Goal: Task Accomplishment & Management: Complete application form

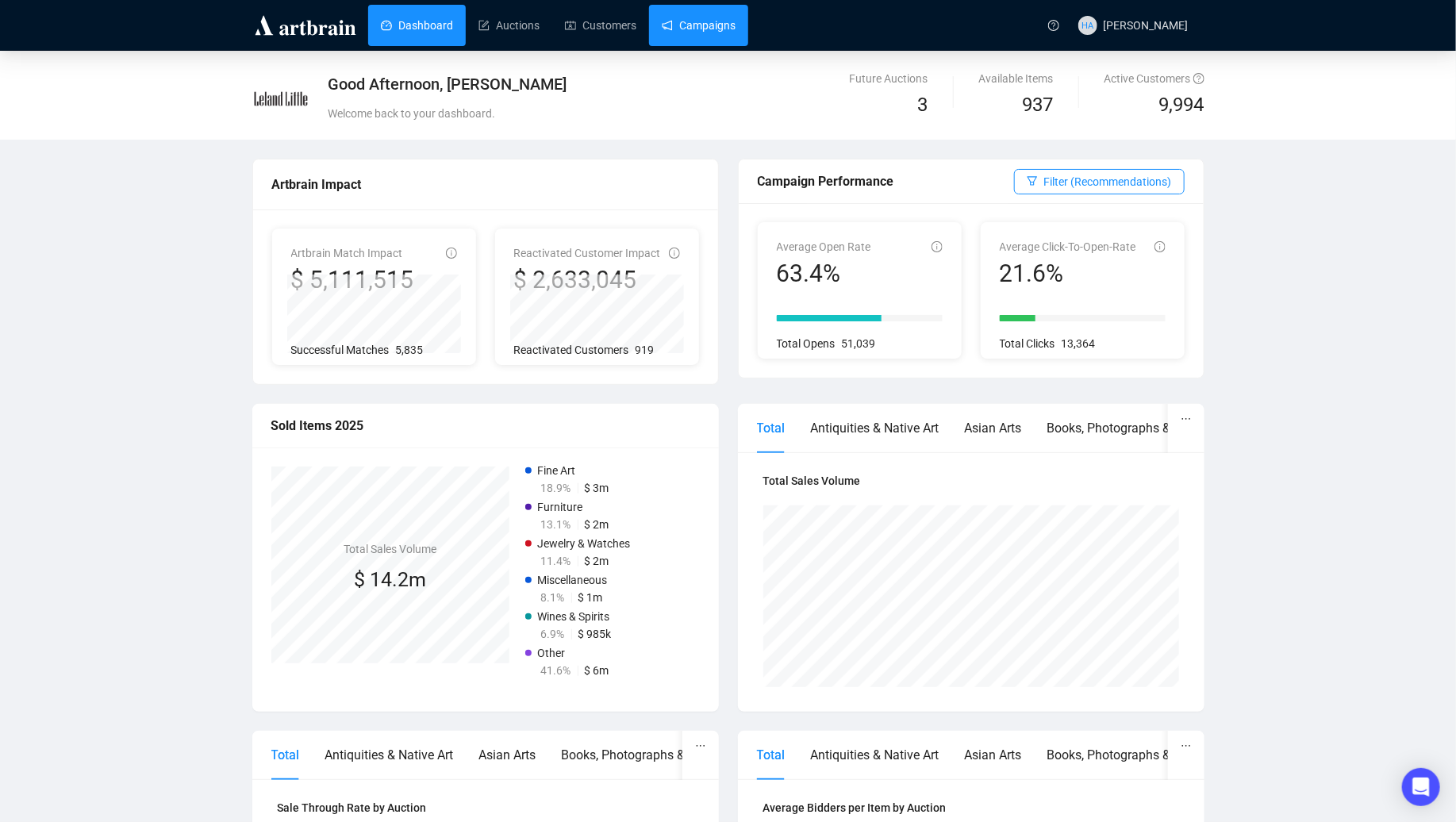
click at [697, 19] on link "Campaigns" at bounding box center [699, 25] width 74 height 41
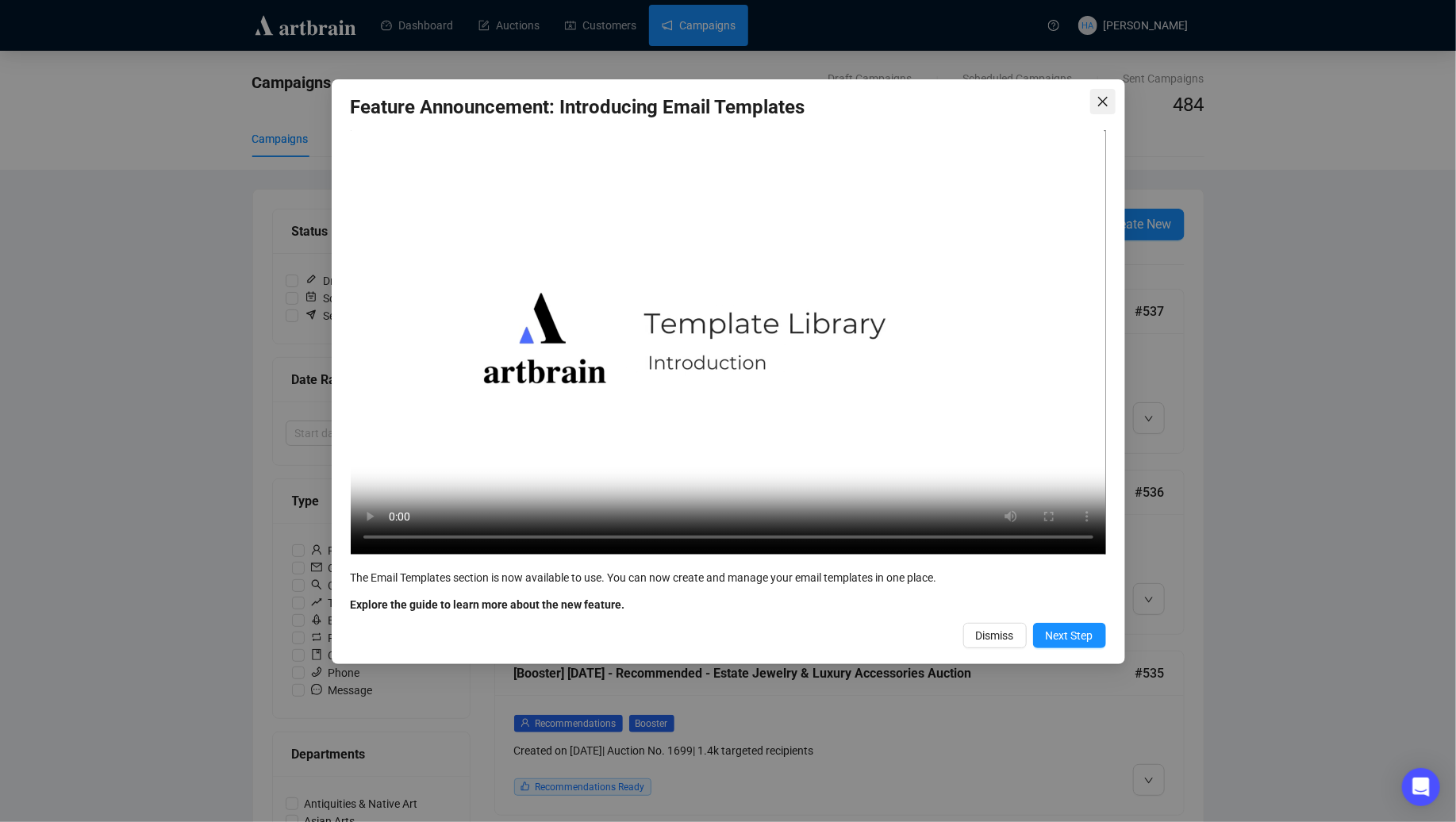
click at [1095, 102] on span "Close" at bounding box center [1103, 102] width 25 height 12
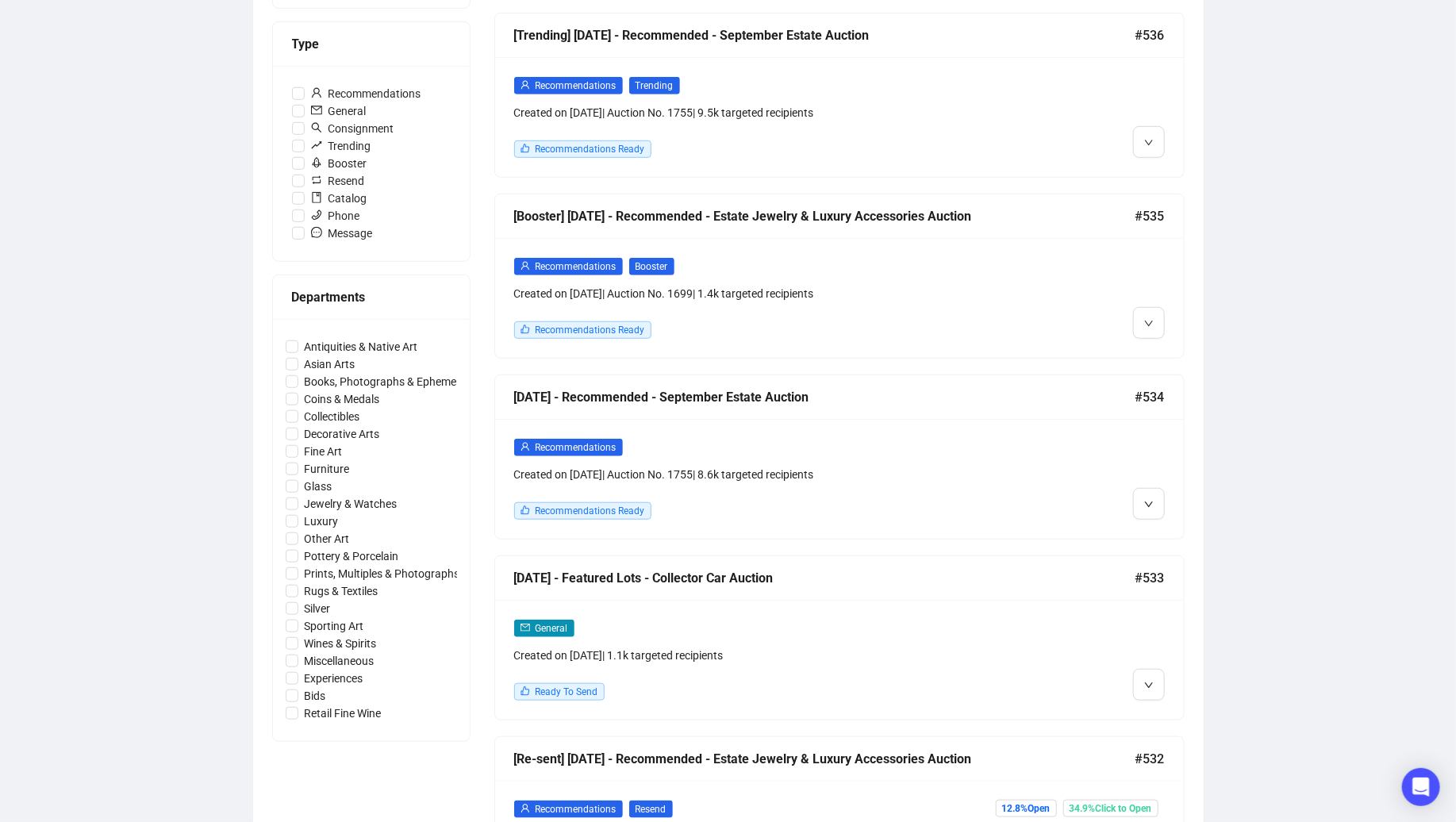
scroll to position [485, 0]
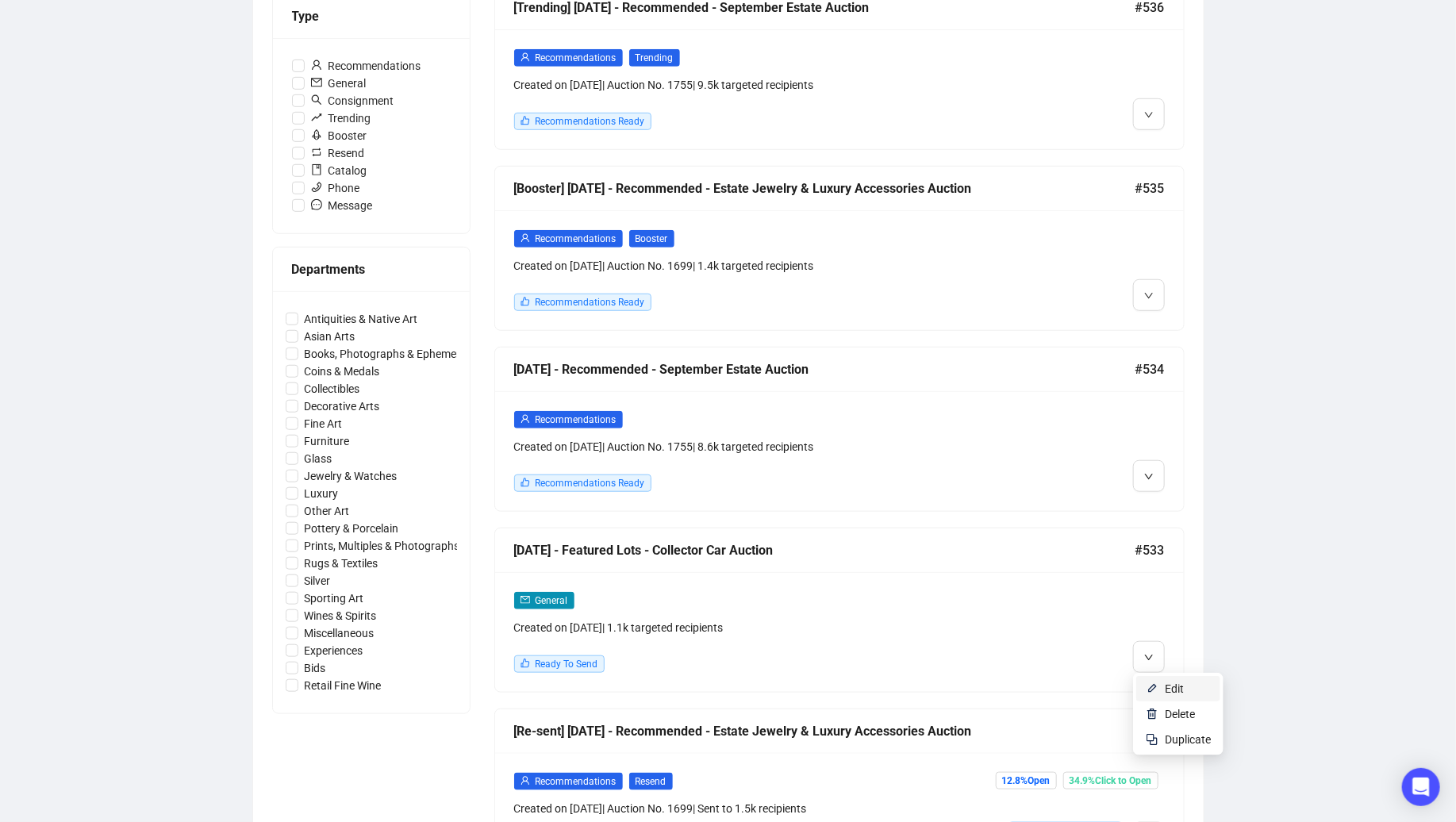
click at [1165, 685] on span "Edit" at bounding box center [1175, 689] width 19 height 12
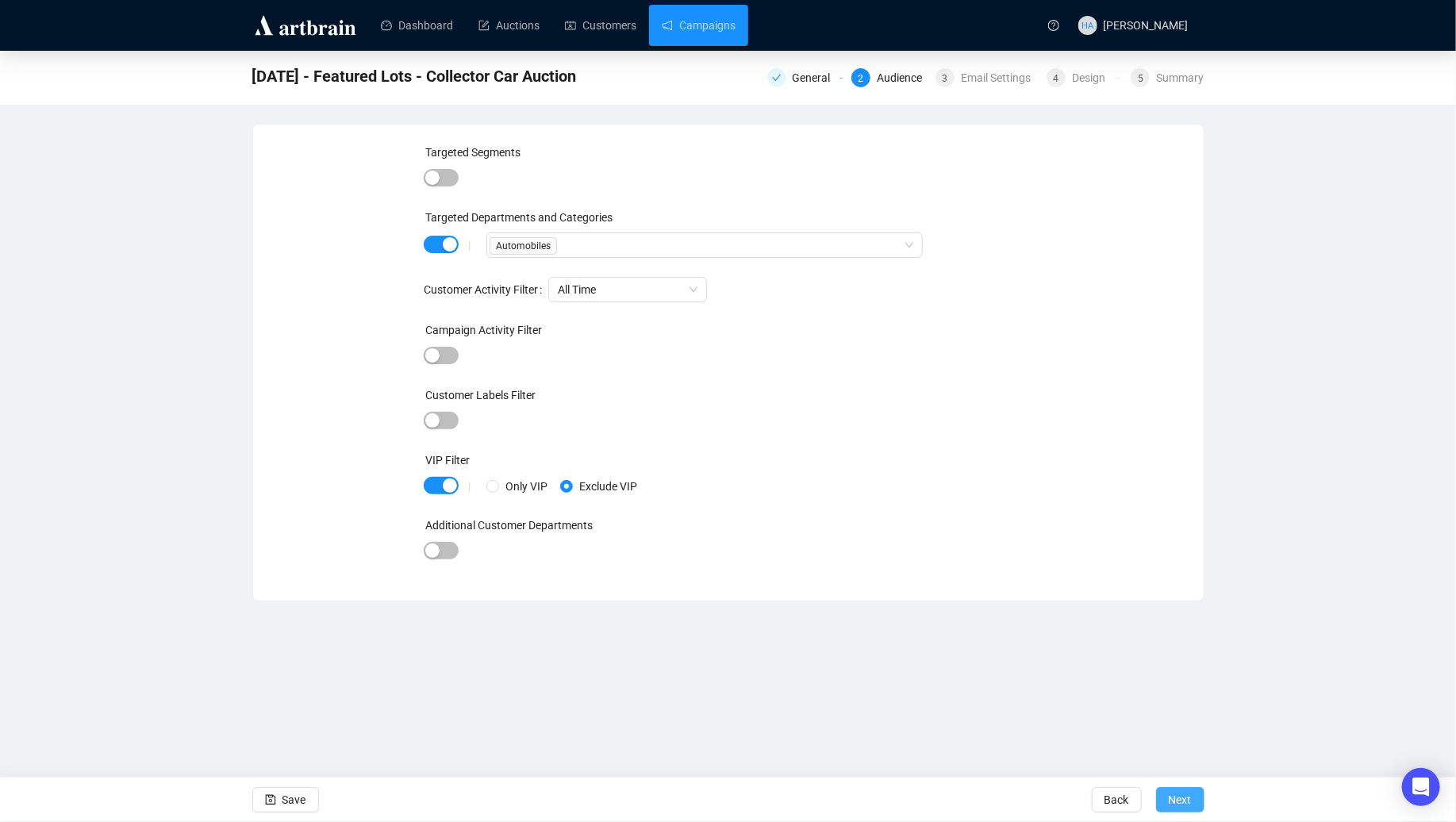
click at [1169, 793] on span "Next" at bounding box center [1181, 799] width 23 height 45
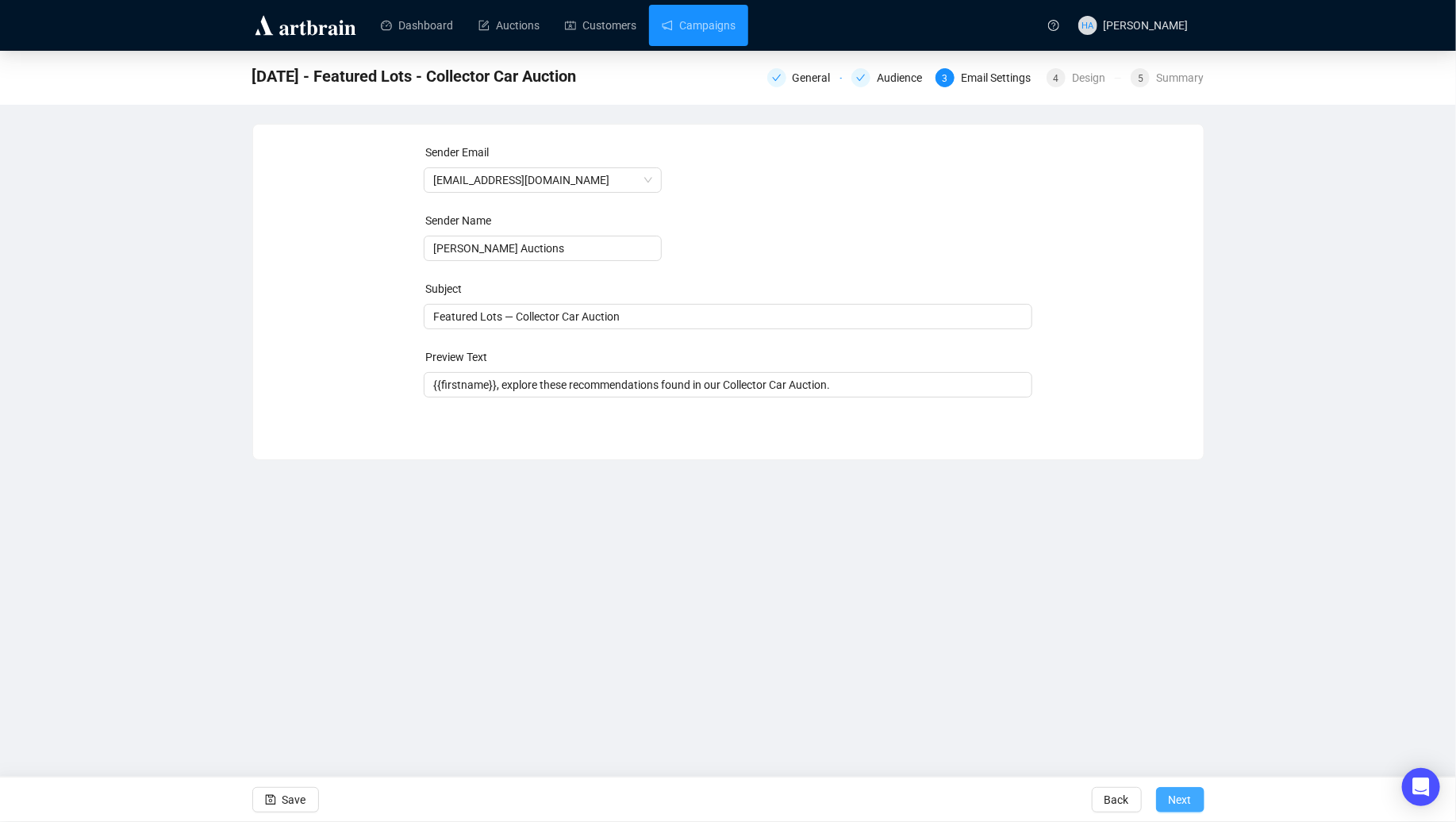
click at [1169, 796] on span "Next" at bounding box center [1181, 799] width 23 height 45
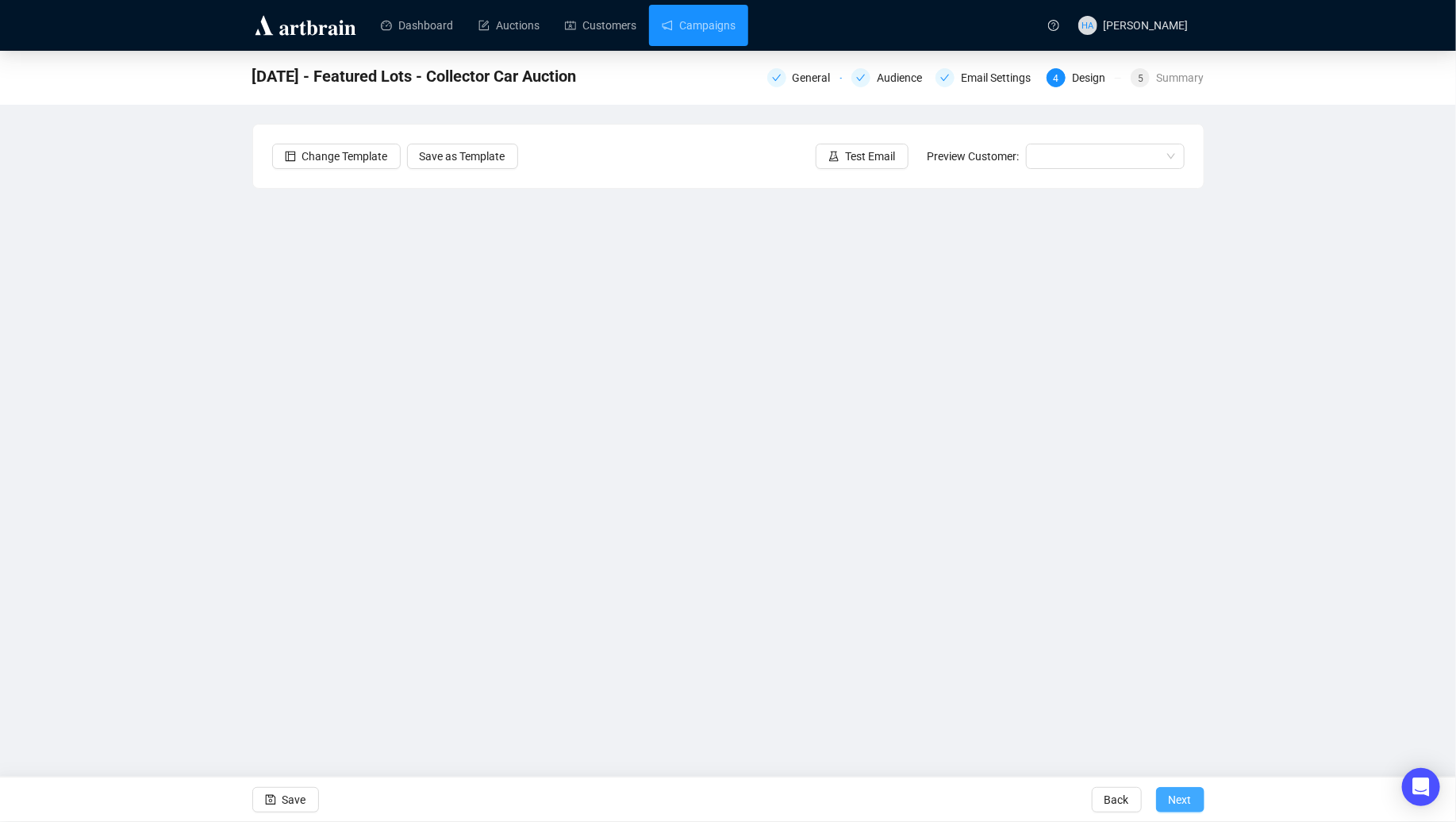
click at [1173, 800] on span "Next" at bounding box center [1181, 799] width 23 height 45
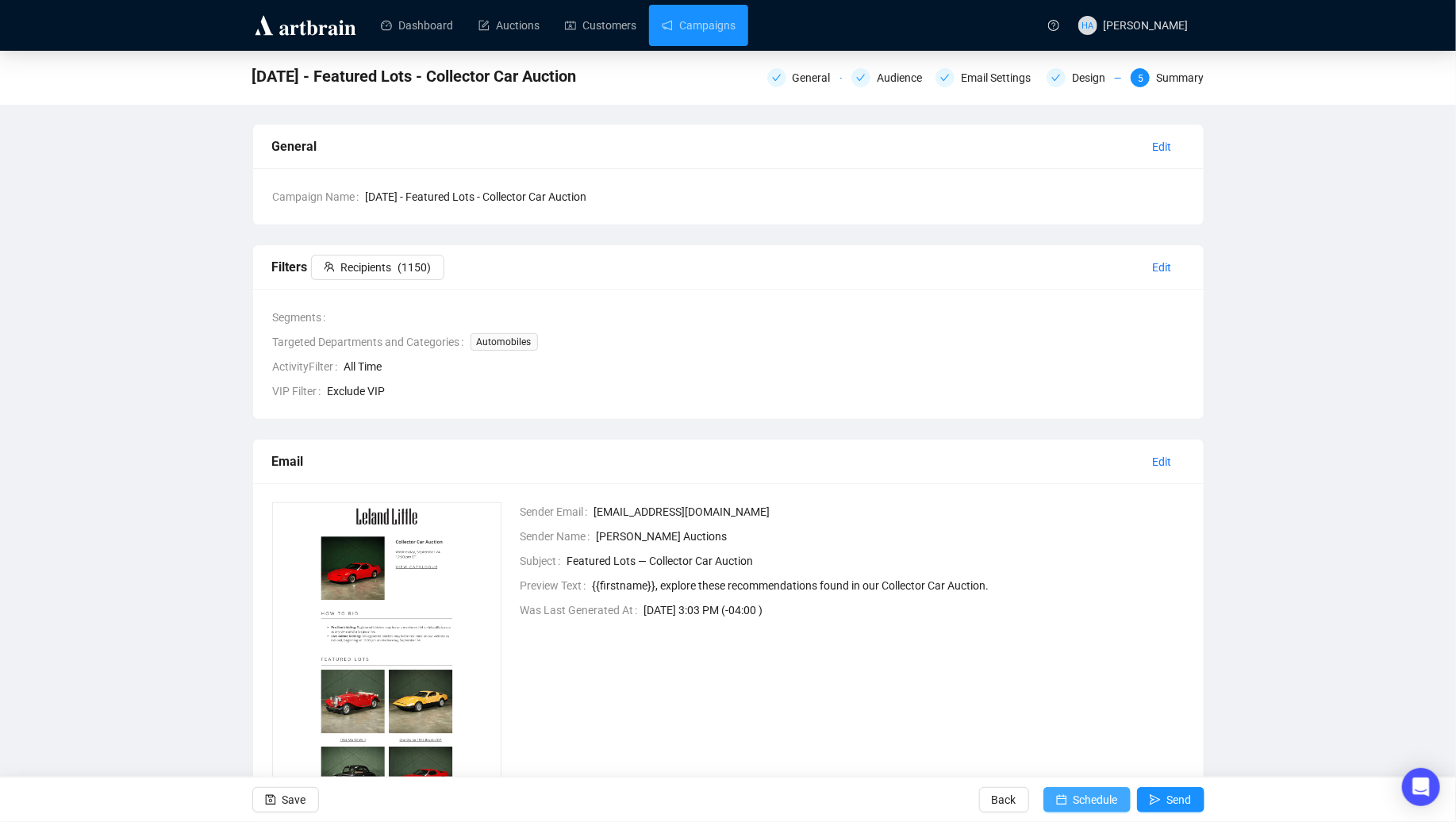
click at [1077, 801] on span "Schedule" at bounding box center [1096, 799] width 45 height 45
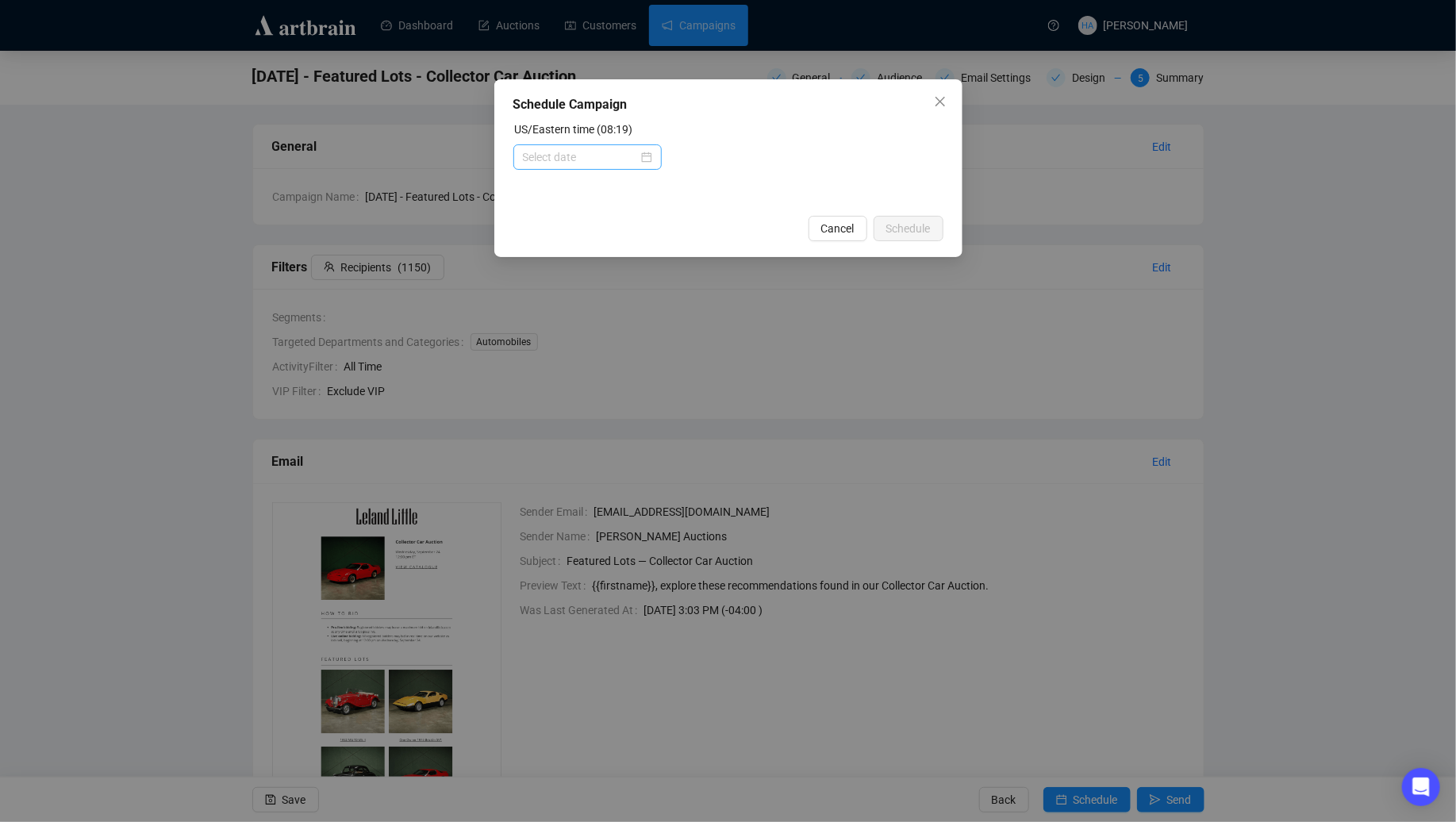
click at [637, 158] on div at bounding box center [588, 157] width 130 height 18
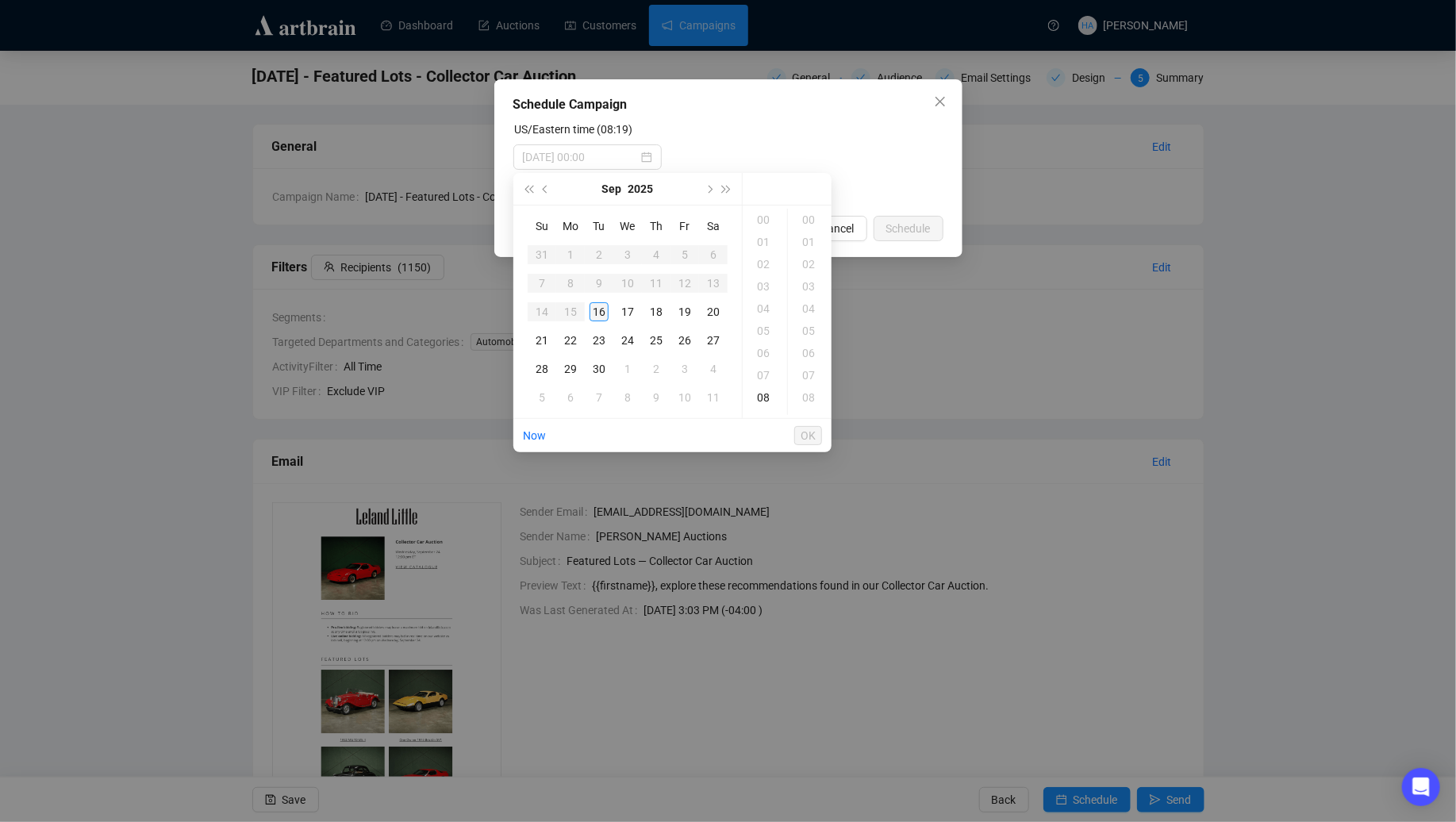
click at [599, 312] on div "16" at bounding box center [600, 312] width 19 height 19
click at [760, 287] on div "11" at bounding box center [764, 287] width 38 height 22
click at [809, 244] on div "30" at bounding box center [810, 243] width 38 height 22
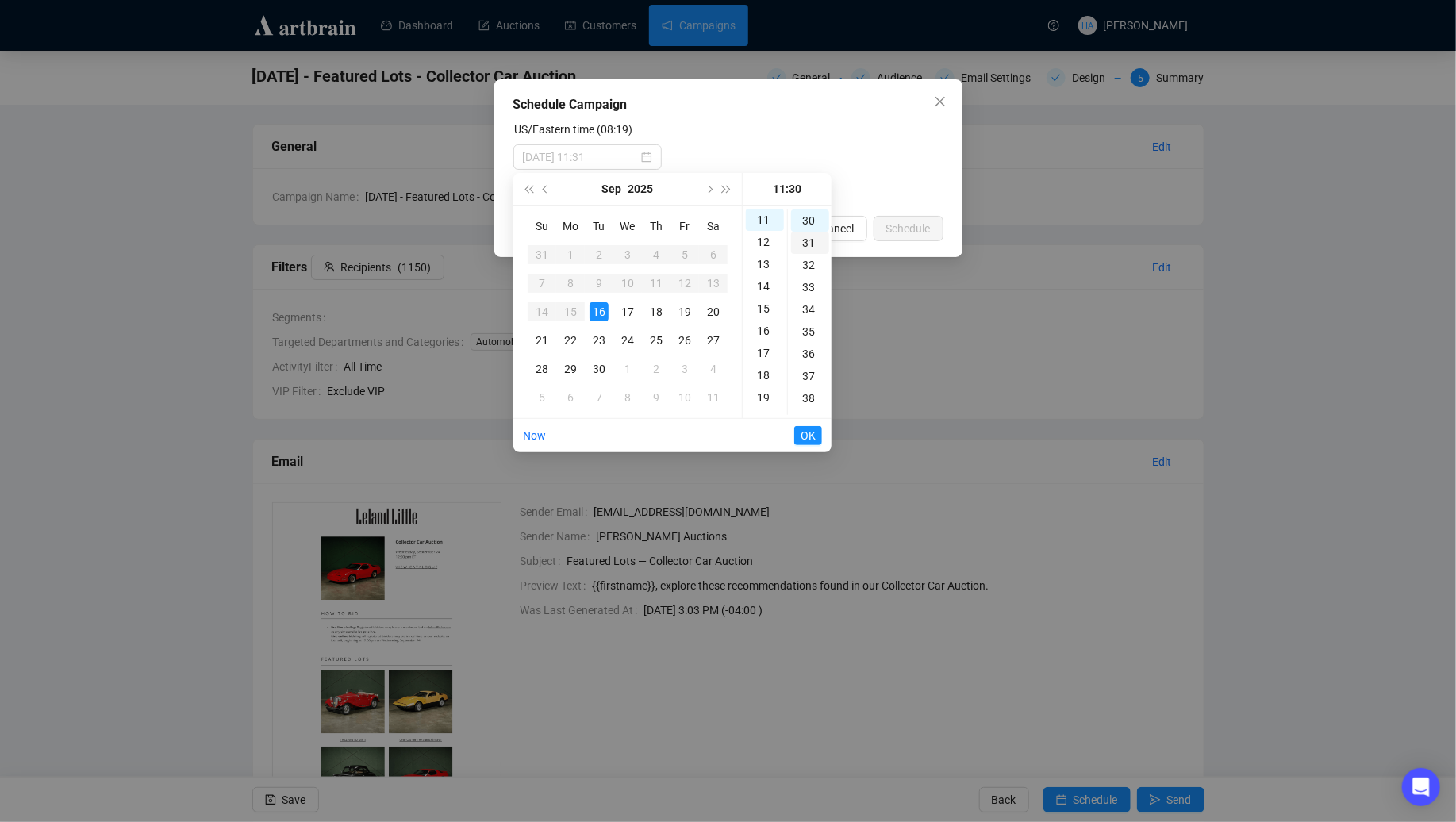
scroll to position [667, 0]
type input "[DATE] 11:30"
click at [801, 438] on span "OK" at bounding box center [808, 436] width 15 height 30
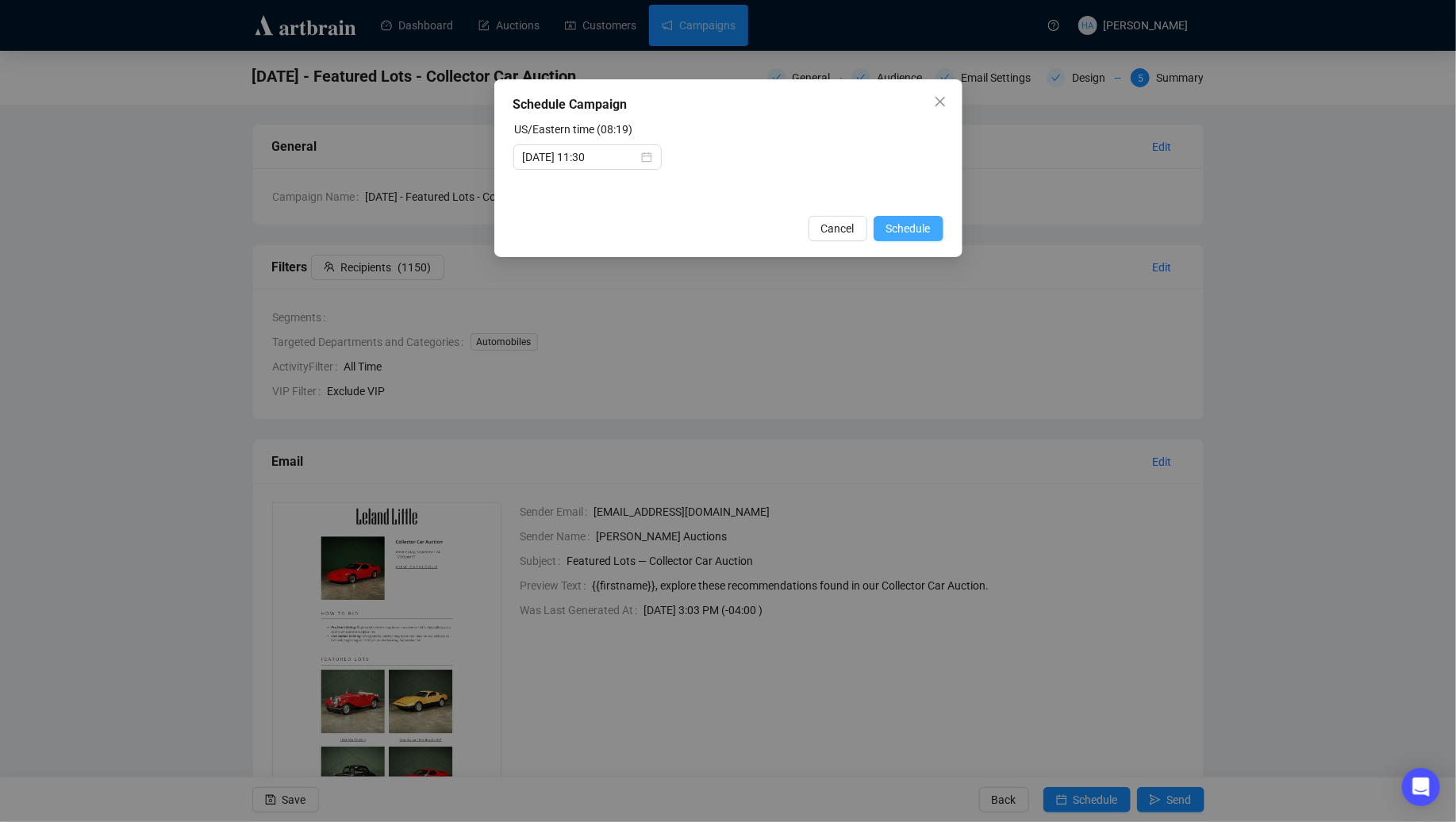
click at [890, 233] on span "Schedule" at bounding box center [908, 229] width 45 height 18
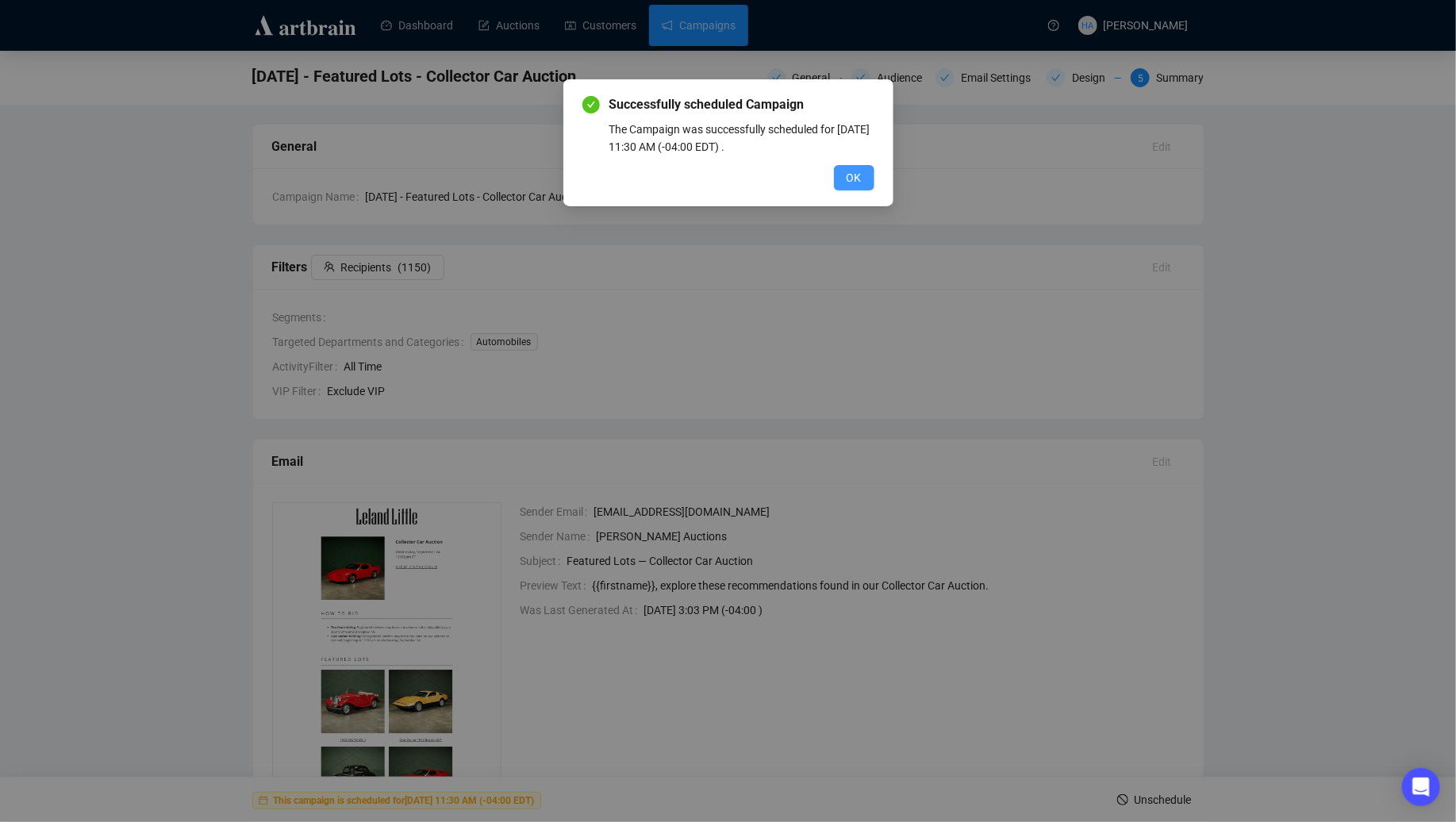
click at [851, 187] on button "OK" at bounding box center [855, 177] width 40 height 25
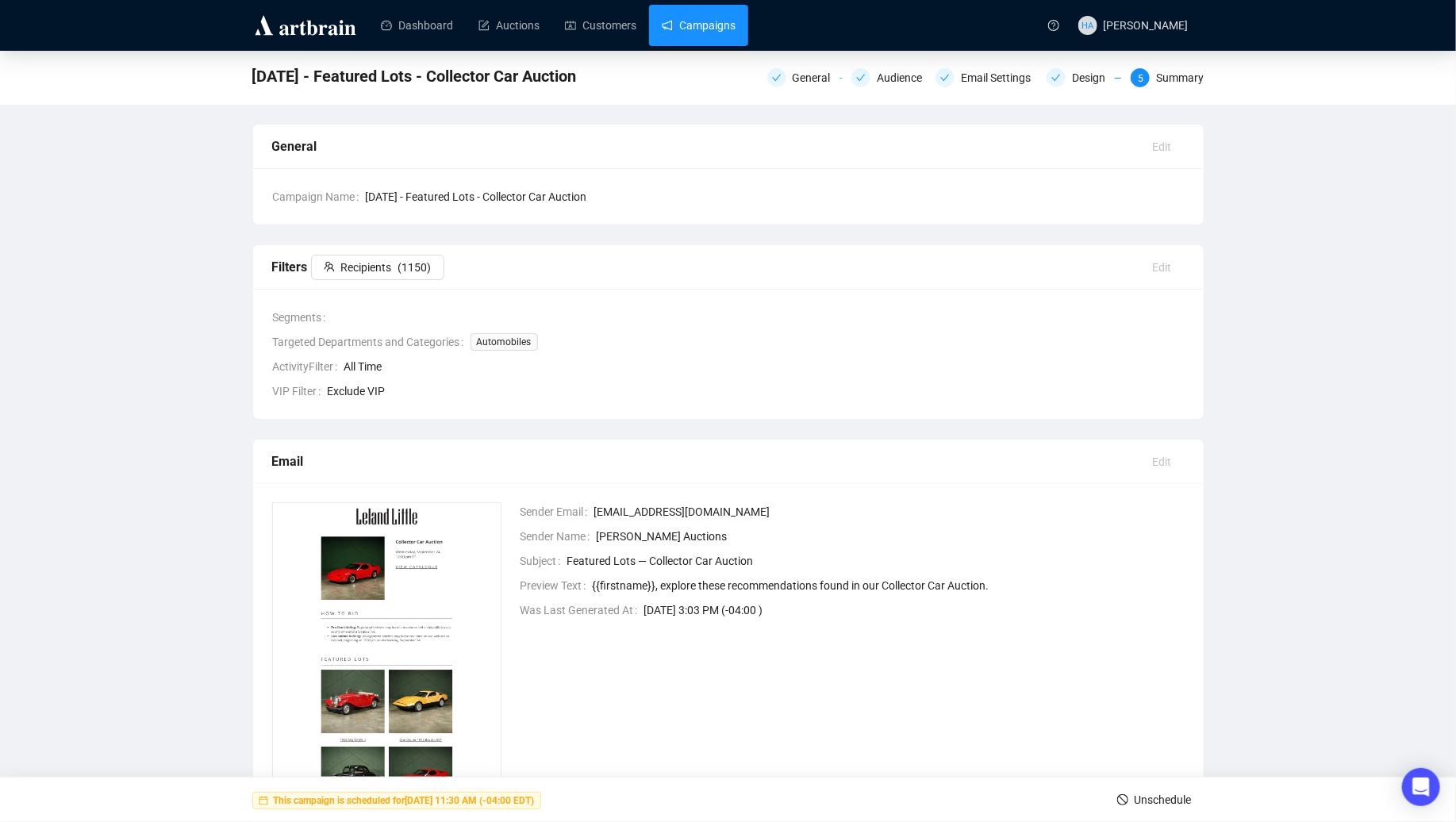
click at [705, 21] on link "Campaigns" at bounding box center [699, 25] width 74 height 41
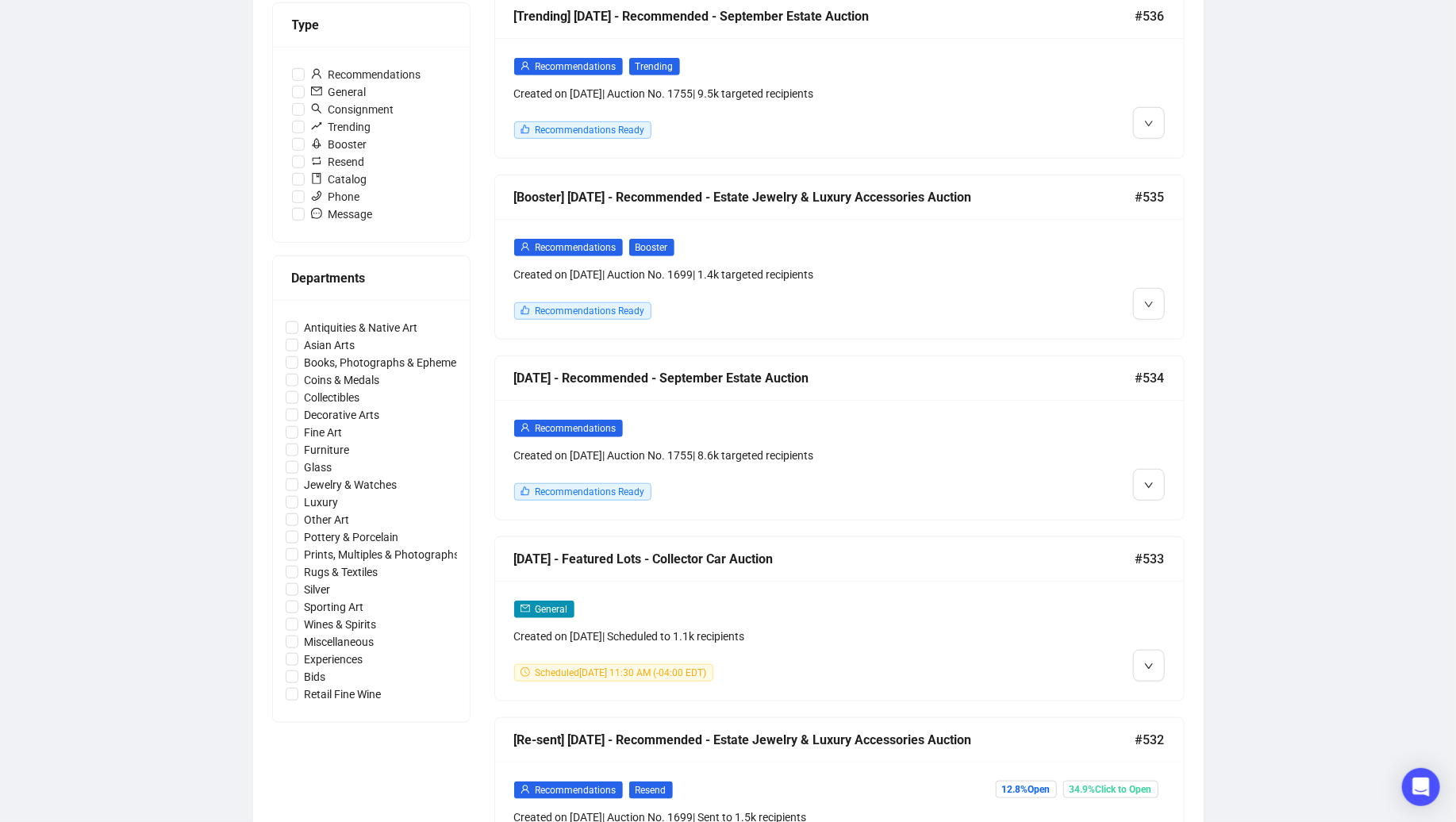
scroll to position [488, 0]
